Goal: Task Accomplishment & Management: Manage account settings

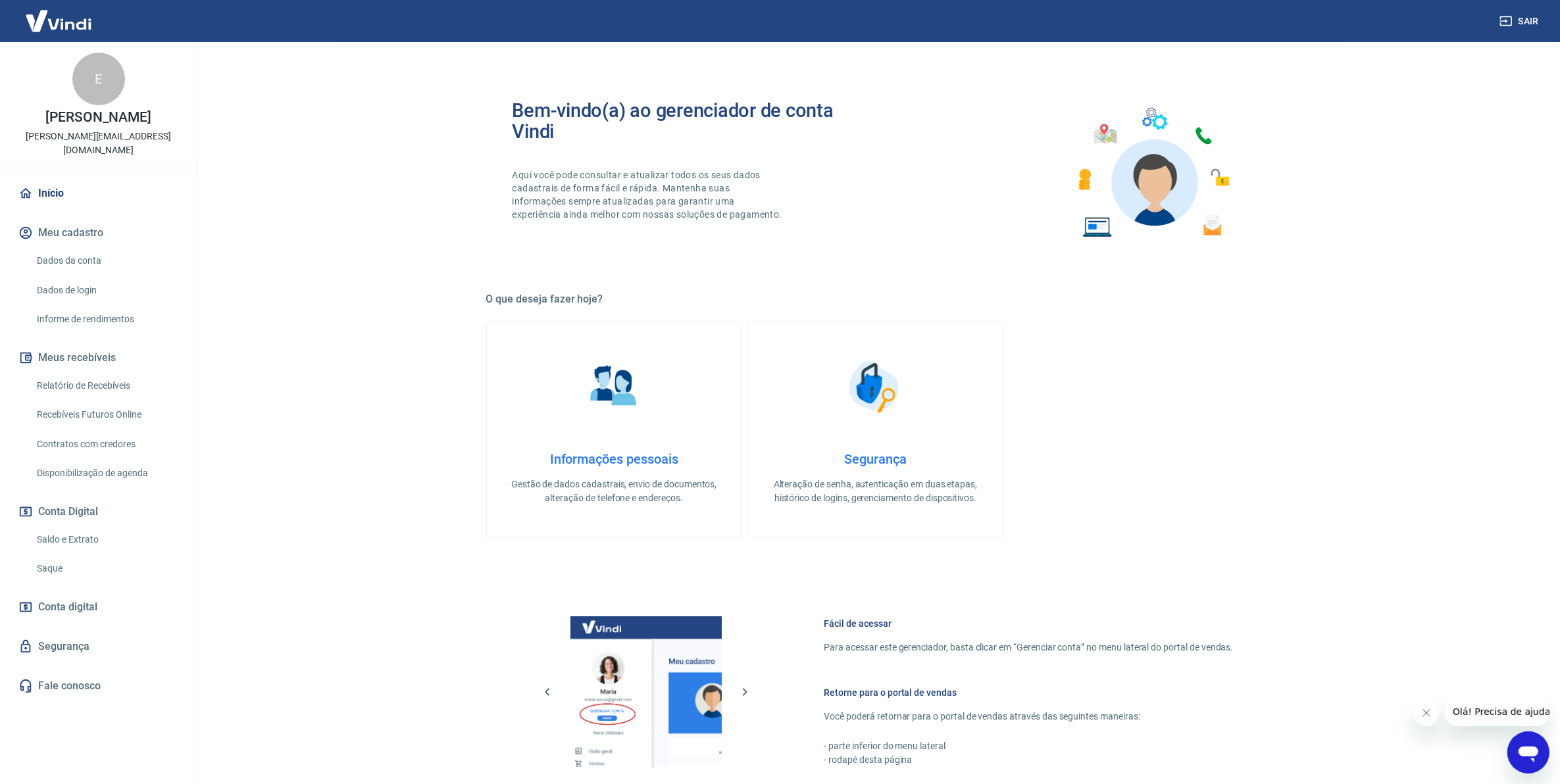
click at [105, 526] on link "Saldo e Extrato" at bounding box center [105, 539] width 149 height 27
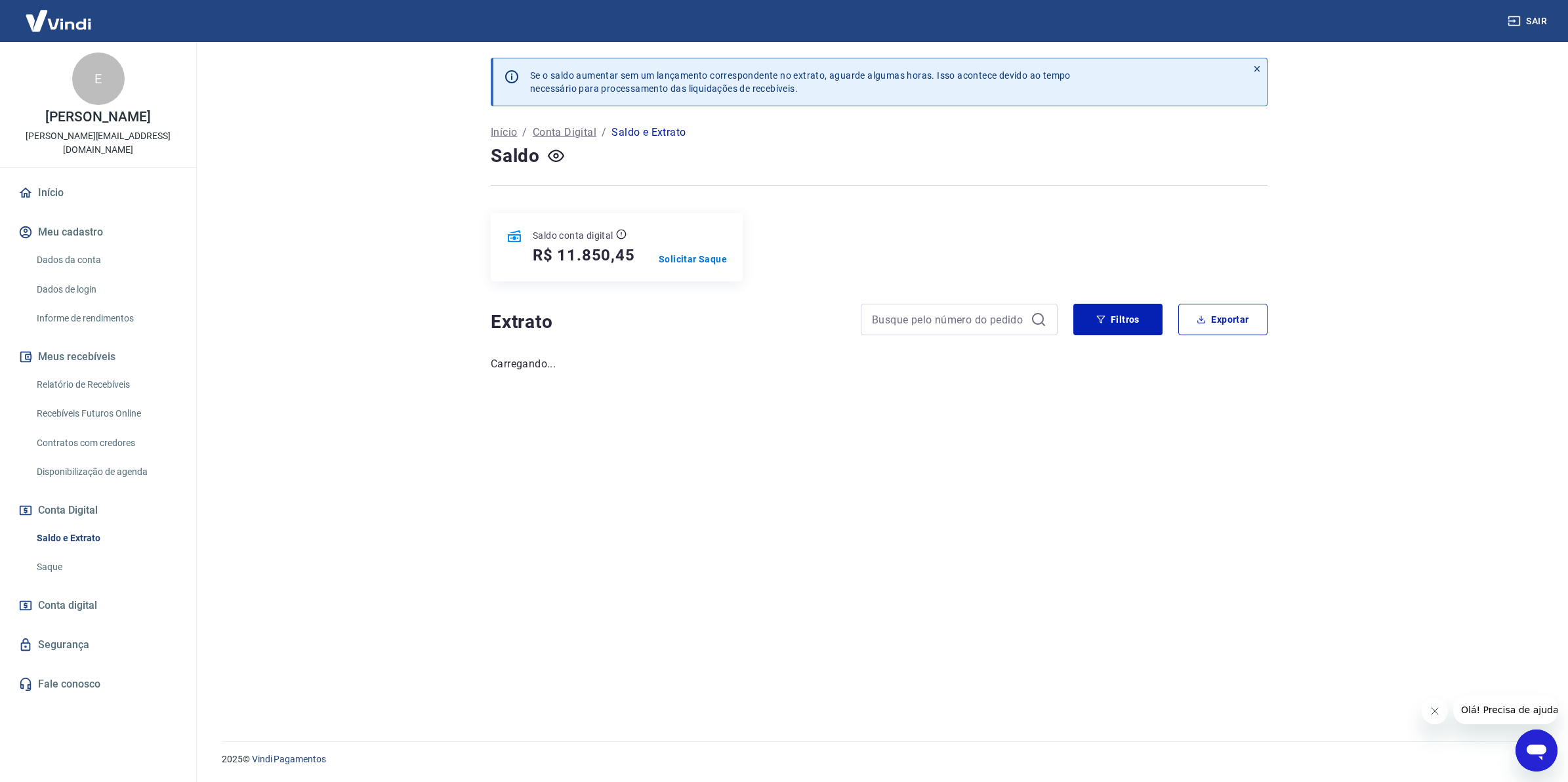
click at [81, 374] on link "Relatório de Recebíveis" at bounding box center [105, 385] width 148 height 27
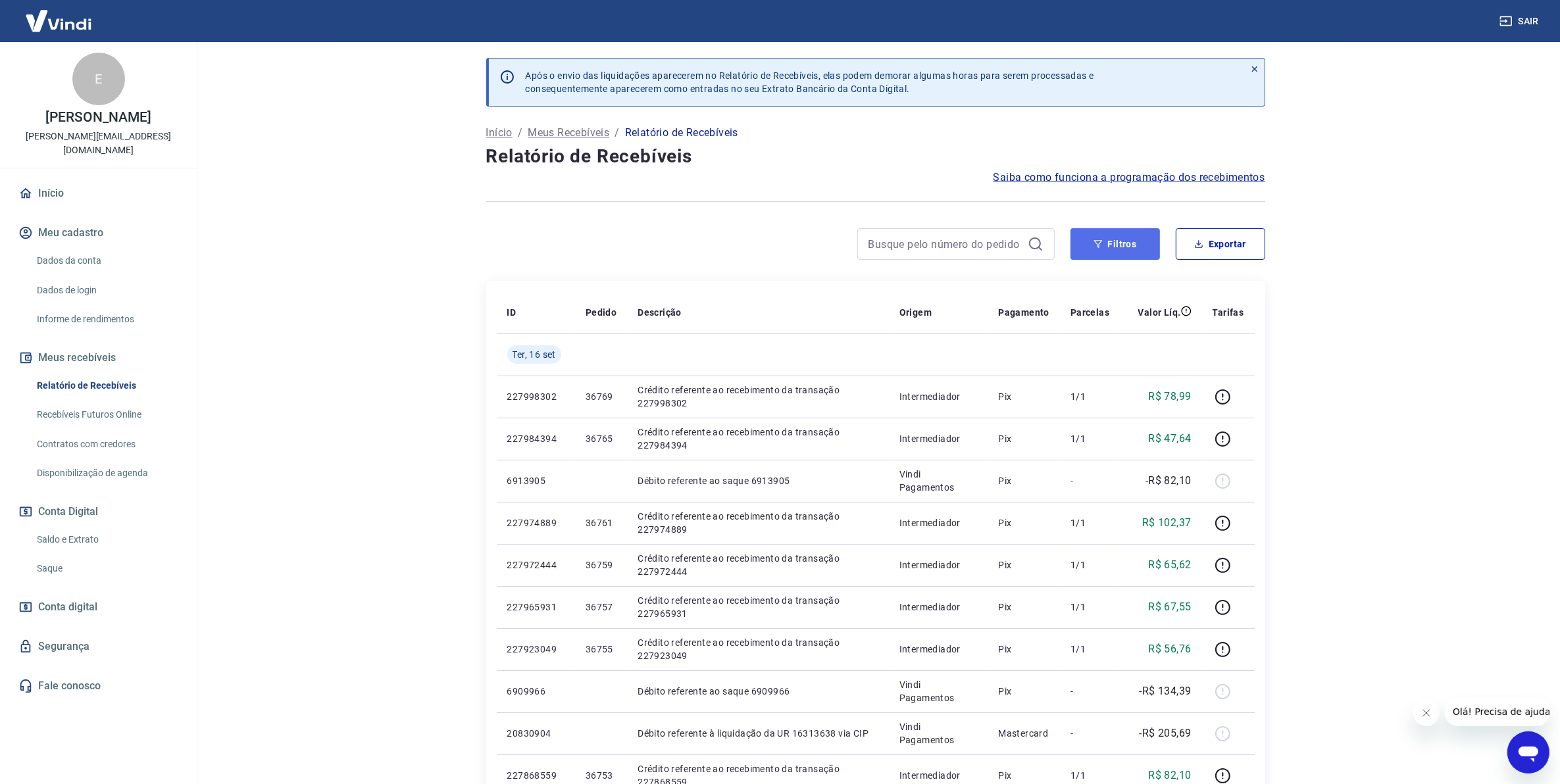
click at [1112, 247] on button "Filtros" at bounding box center [1115, 243] width 89 height 31
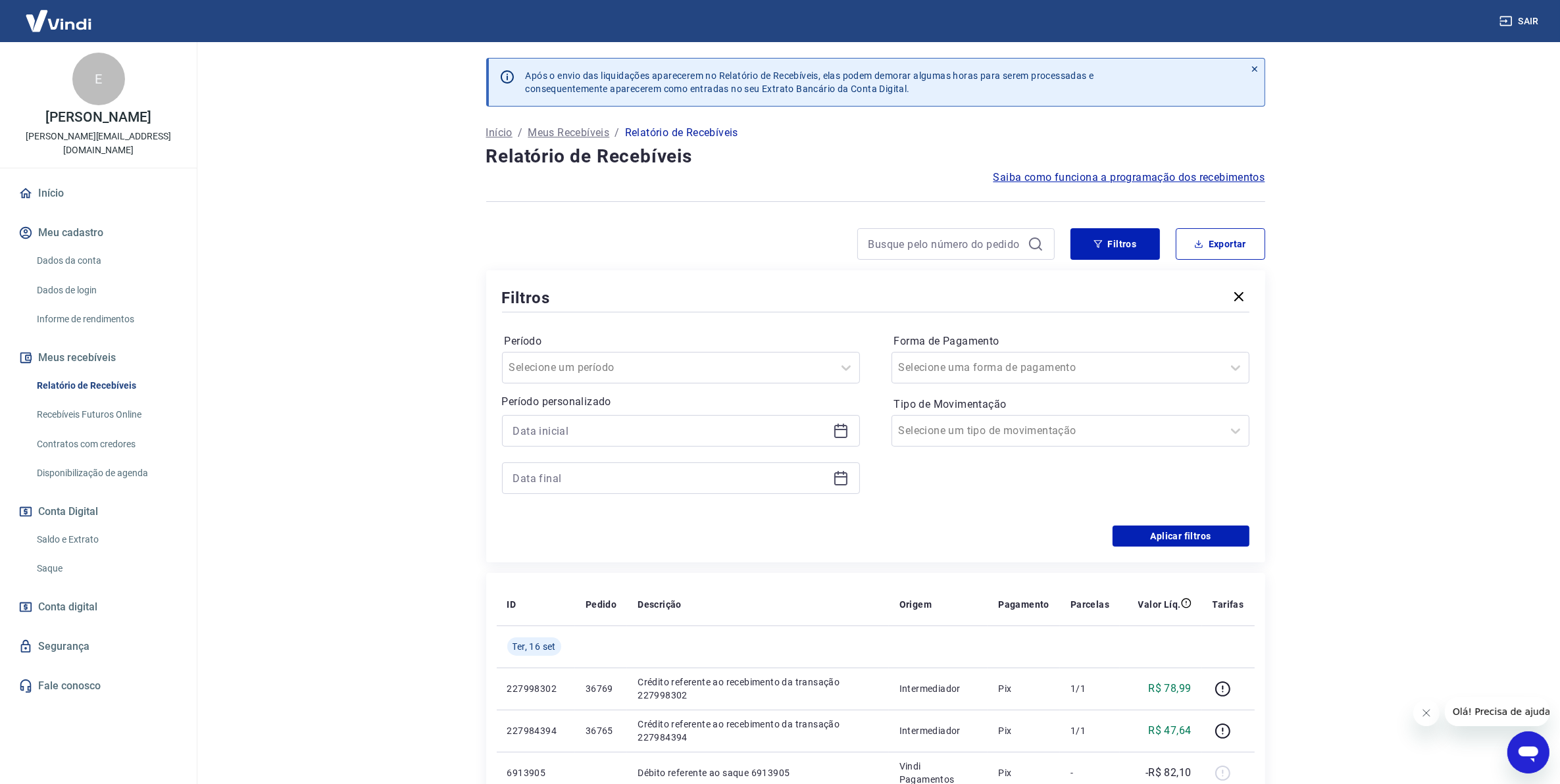
click at [835, 429] on icon at bounding box center [841, 429] width 13 height 1
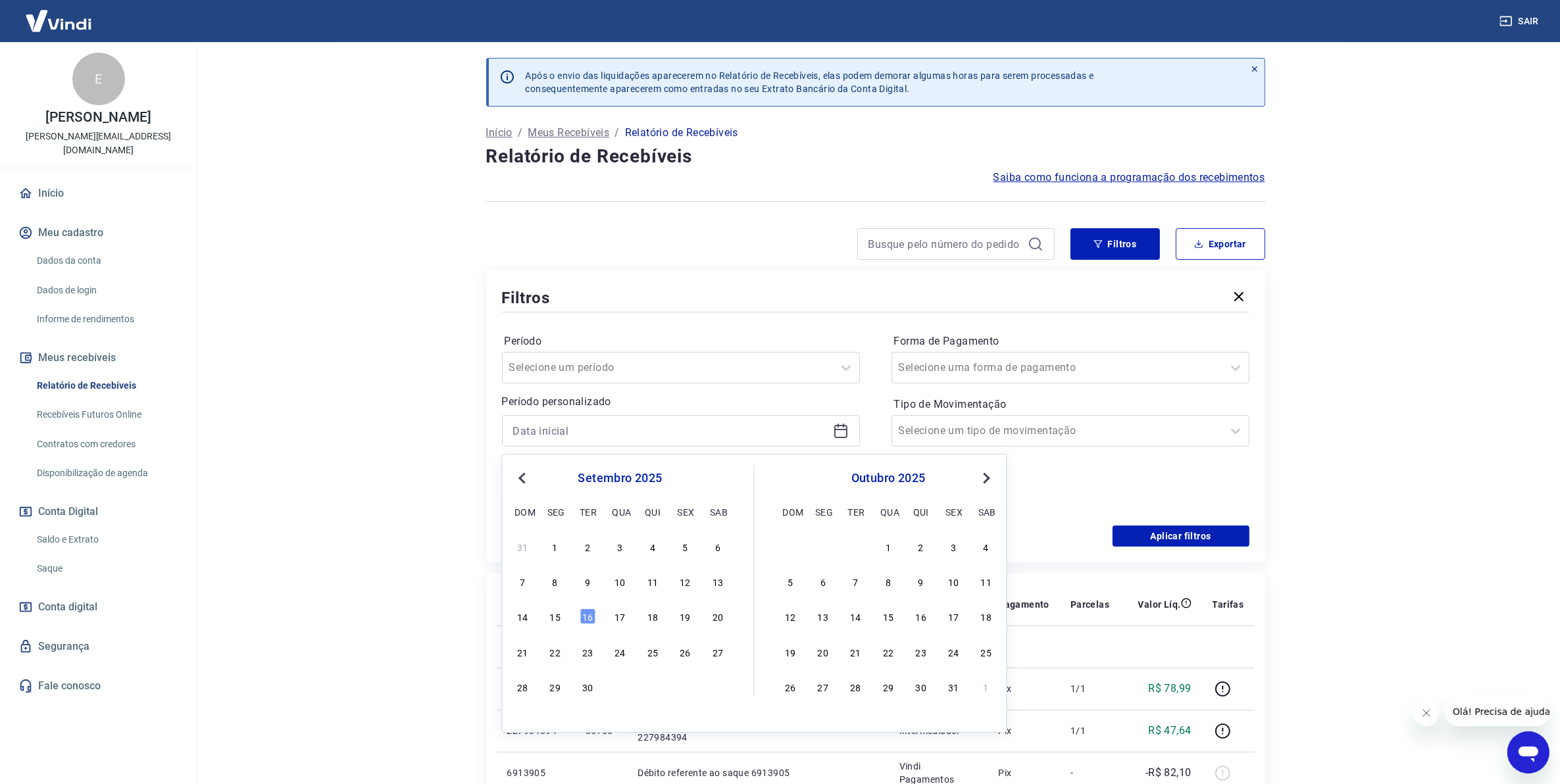
click at [546, 624] on div "14 15 16 17 18 19 20" at bounding box center [620, 616] width 215 height 19
click at [556, 622] on div "15" at bounding box center [555, 617] width 16 height 16
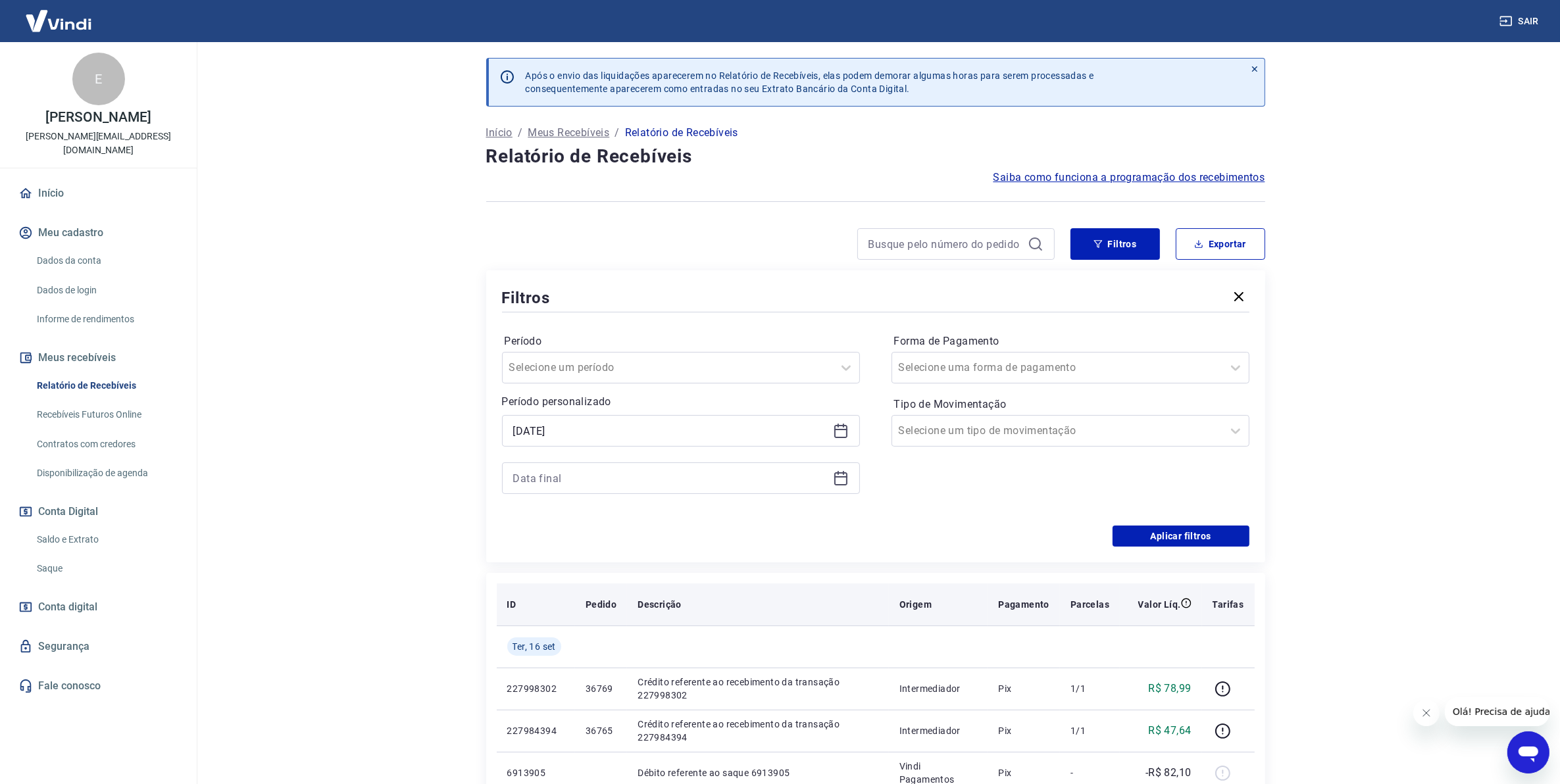
type input "[DATE]"
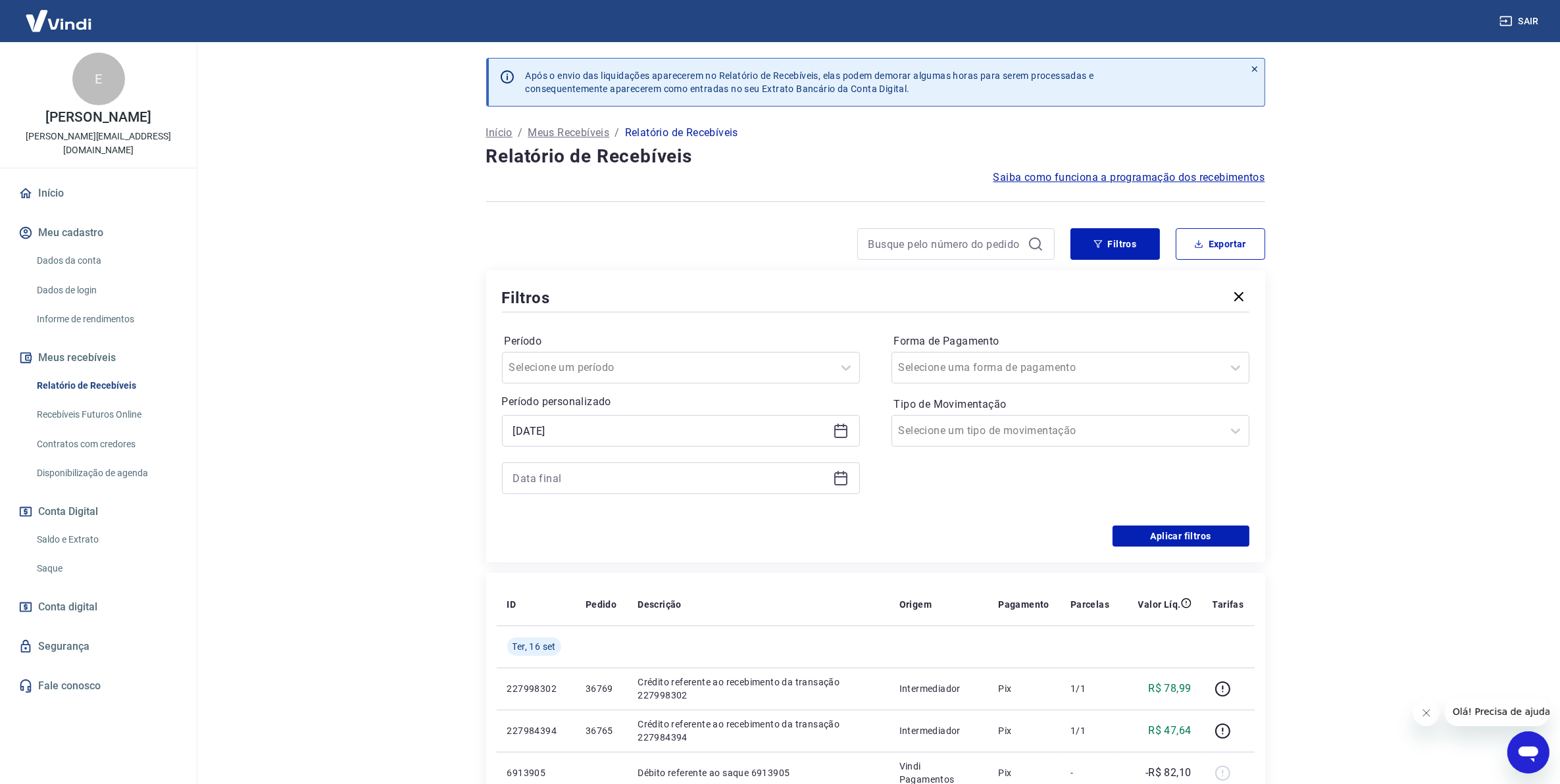
click at [842, 475] on icon at bounding box center [841, 478] width 16 height 16
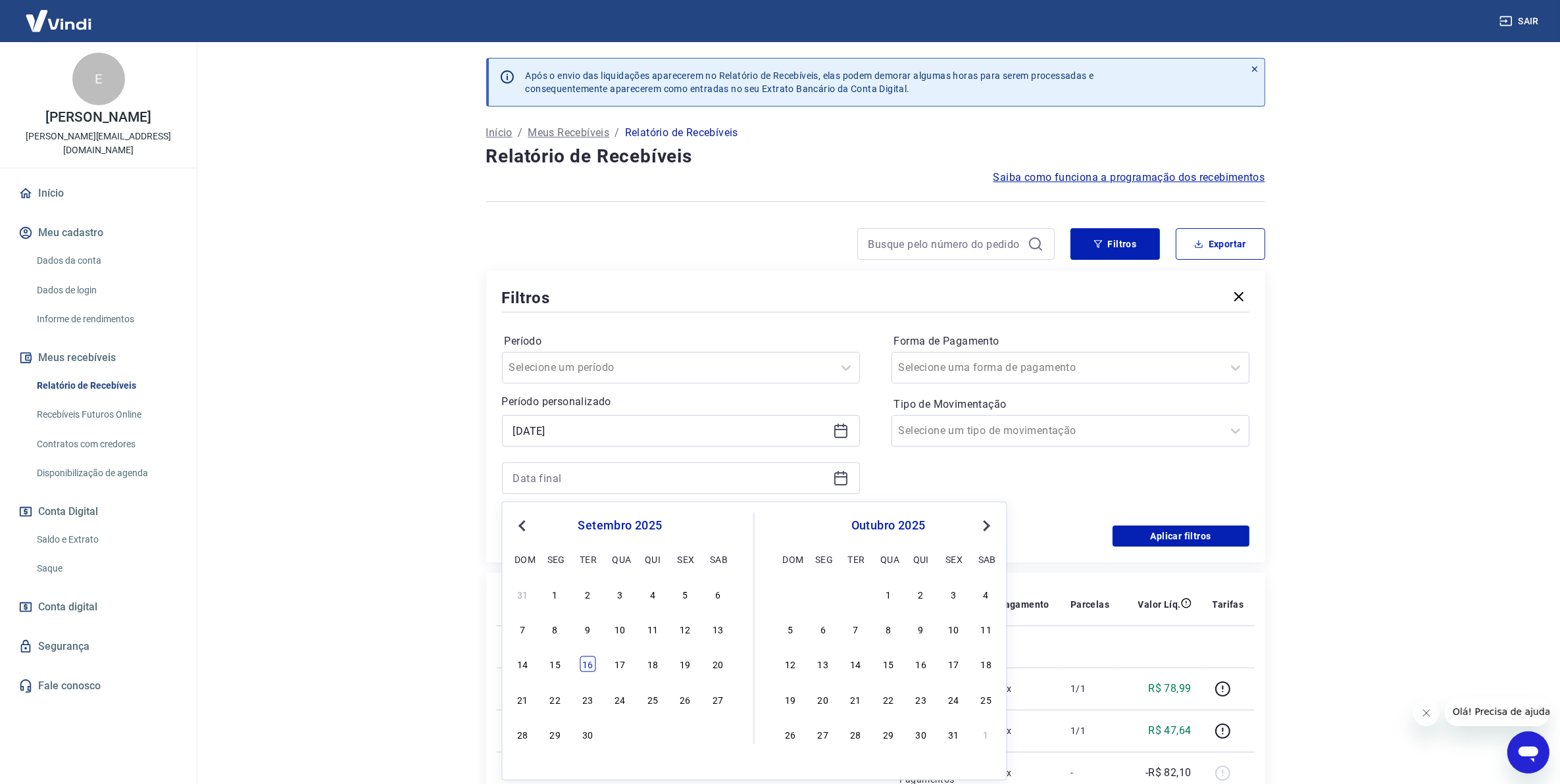
click at [589, 664] on div "16" at bounding box center [587, 664] width 16 height 16
type input "[DATE]"
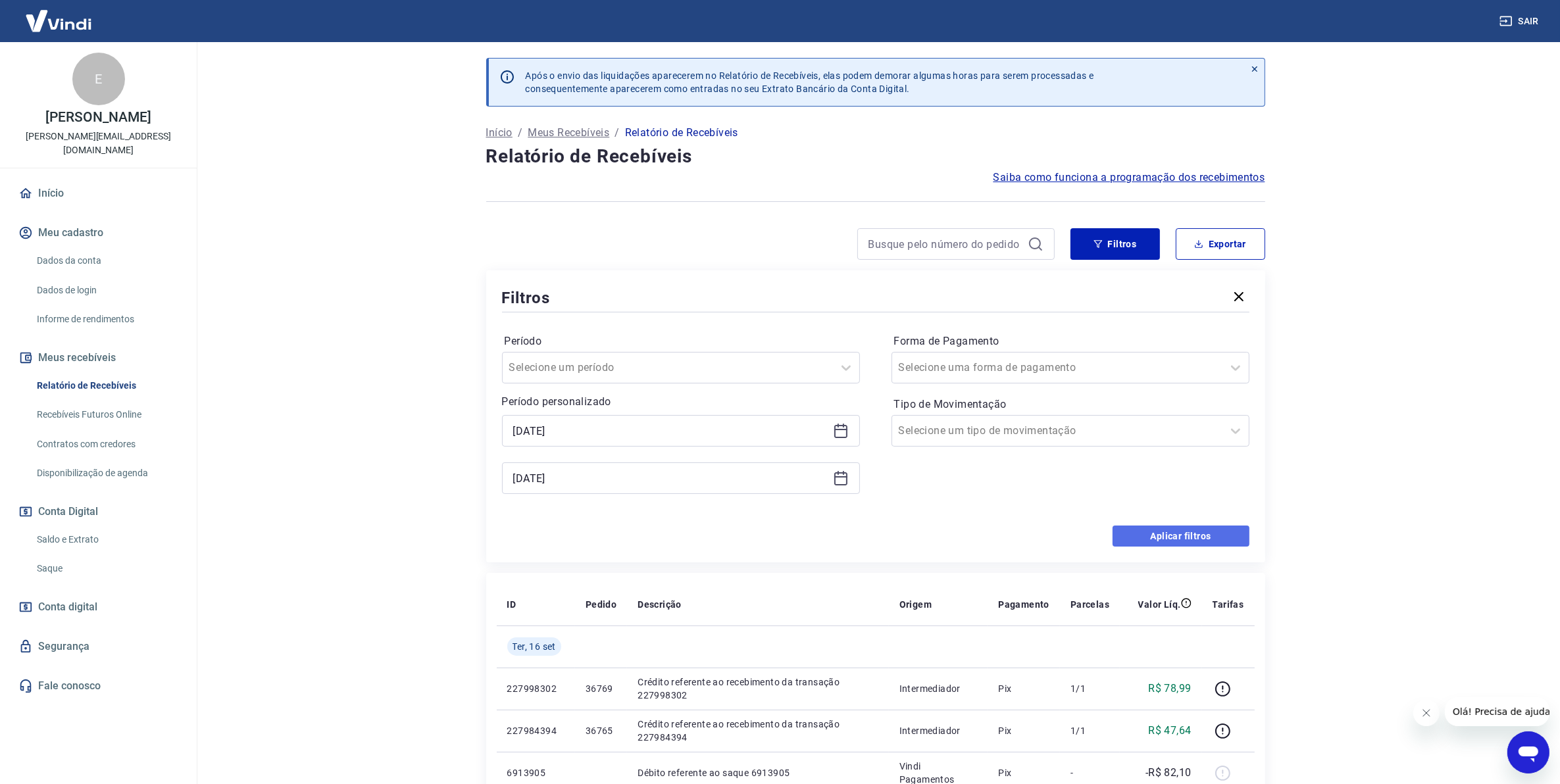
click at [1138, 533] on button "Aplicar filtros" at bounding box center [1180, 536] width 136 height 21
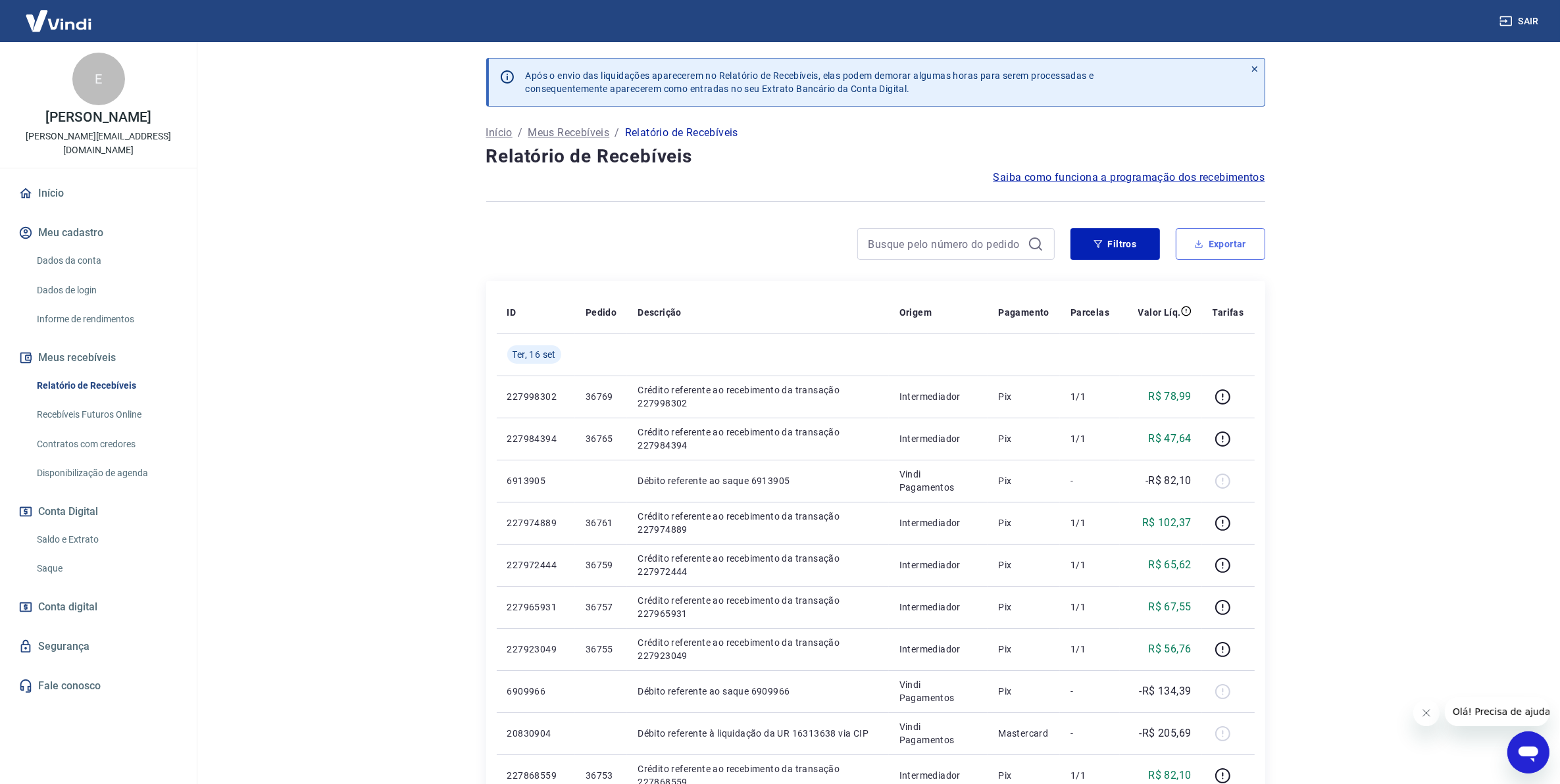
click at [1198, 255] on button "Exportar" at bounding box center [1220, 243] width 89 height 31
type input "[DATE]"
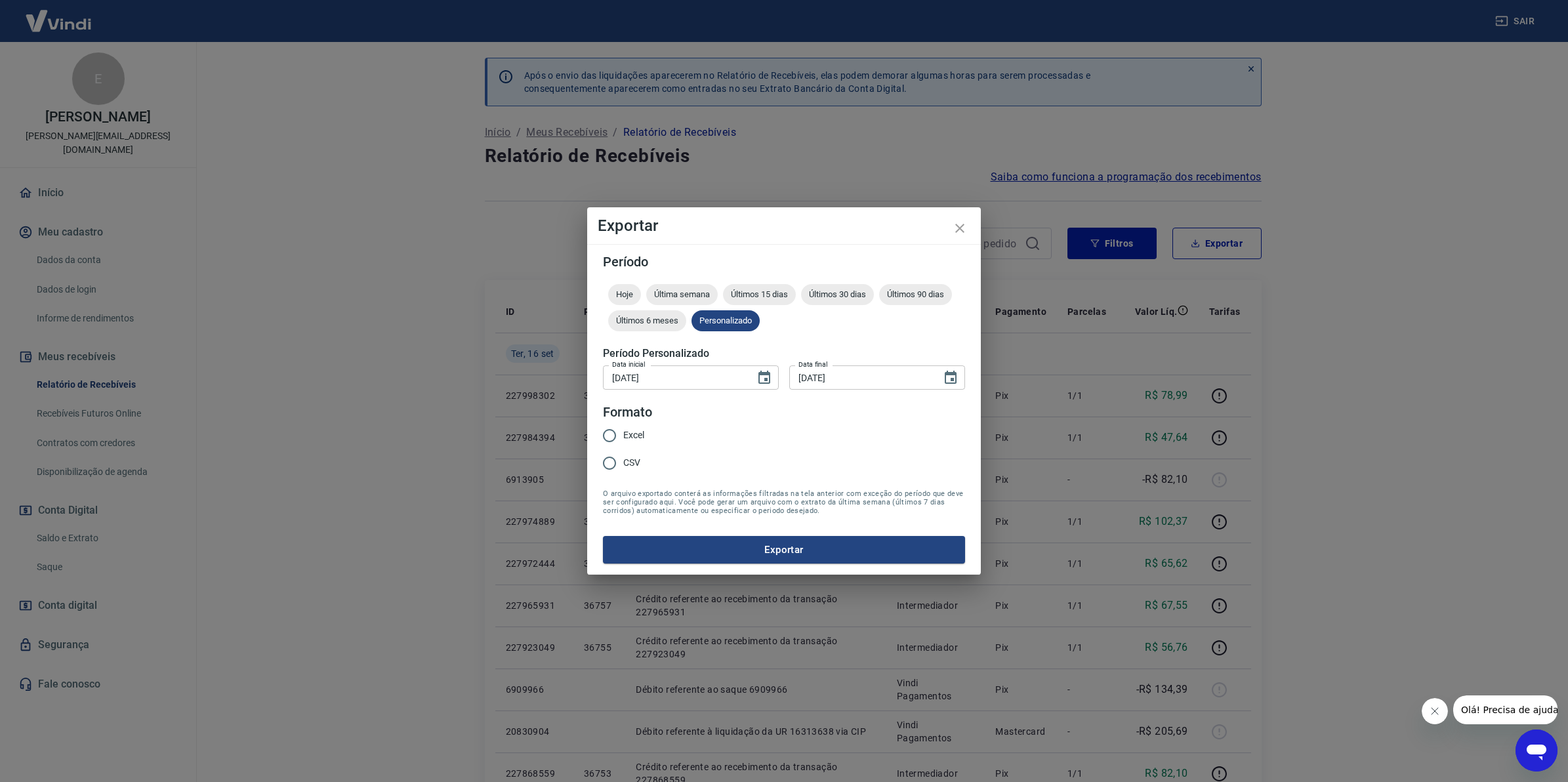
click at [600, 431] on input "Excel" at bounding box center [609, 435] width 28 height 28
radio input "true"
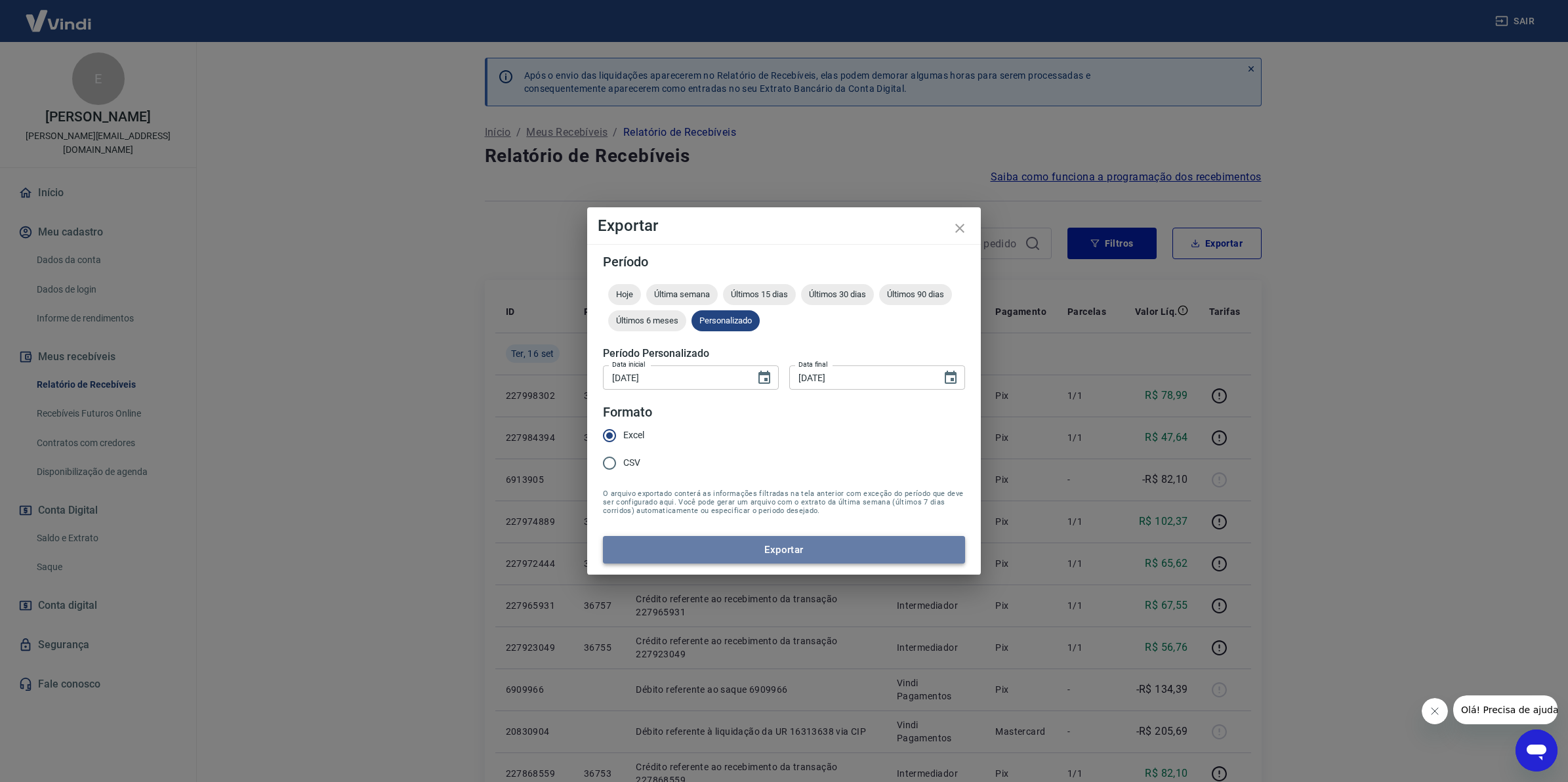
click at [667, 553] on button "Exportar" at bounding box center [783, 549] width 362 height 28
